Goal: Navigation & Orientation: Find specific page/section

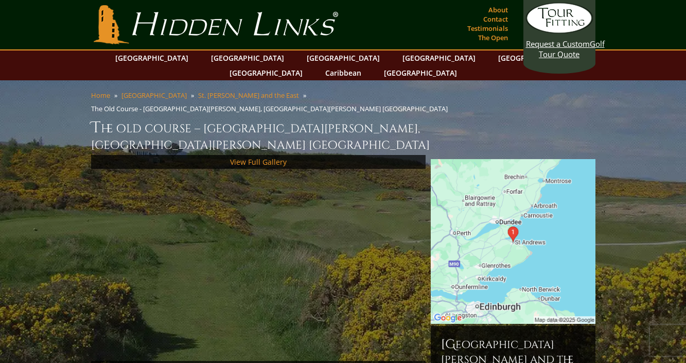
scroll to position [120, 0]
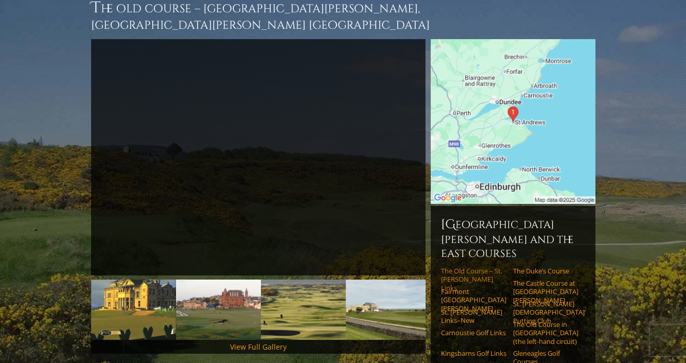
click at [454, 267] on link "The Old Course – St. [PERSON_NAME] Links" at bounding box center [473, 279] width 65 height 25
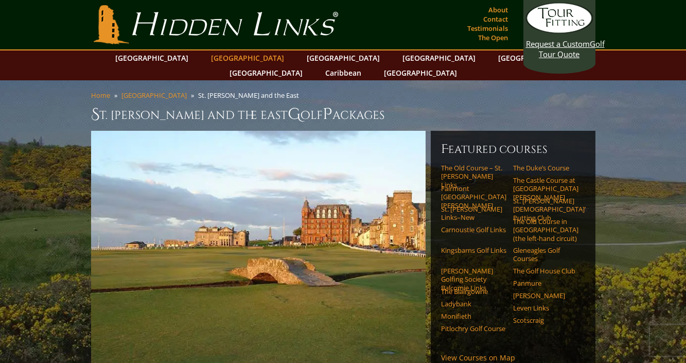
click at [227, 56] on link "[GEOGRAPHIC_DATA]" at bounding box center [247, 57] width 83 height 15
